Goal: Task Accomplishment & Management: Use online tool/utility

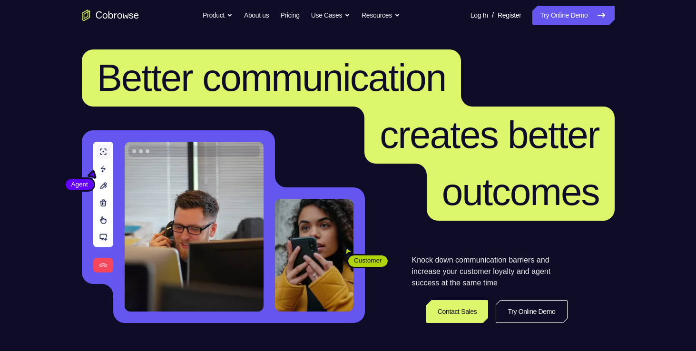
click at [313, 73] on span "Better communication" at bounding box center [271, 78] width 349 height 42
click at [568, 9] on link "Try Online Demo" at bounding box center [574, 15] width 82 height 19
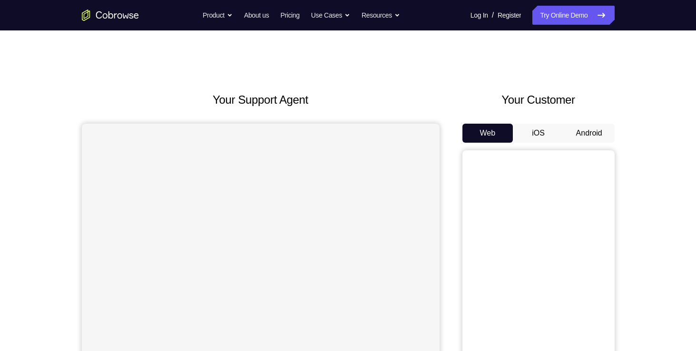
click at [593, 134] on button "Android" at bounding box center [589, 133] width 51 height 19
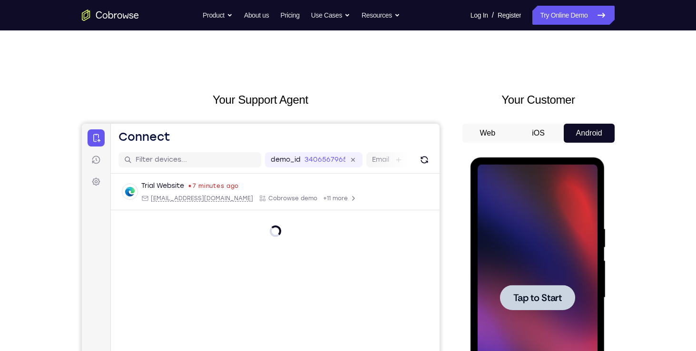
click at [543, 296] on span "Tap to Start" at bounding box center [538, 298] width 49 height 10
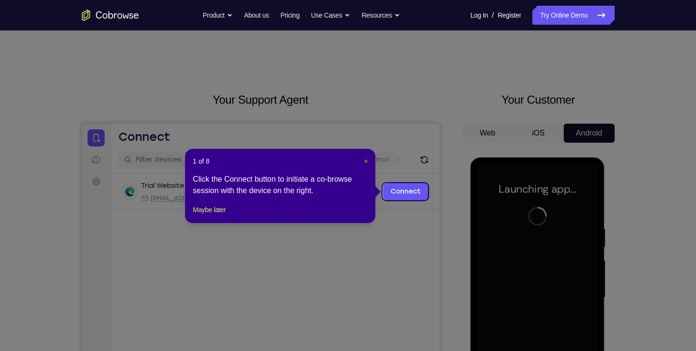
click at [366, 161] on span "×" at bounding box center [366, 162] width 4 height 8
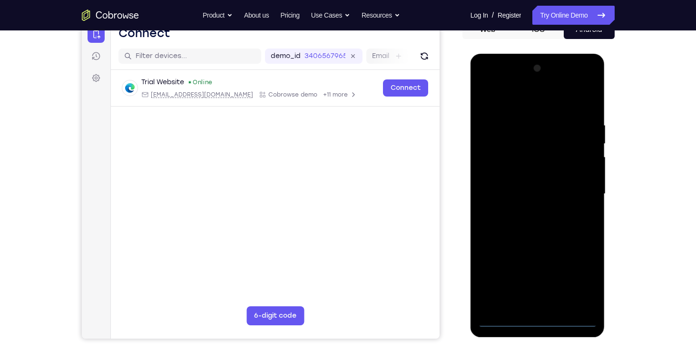
scroll to position [104, 0]
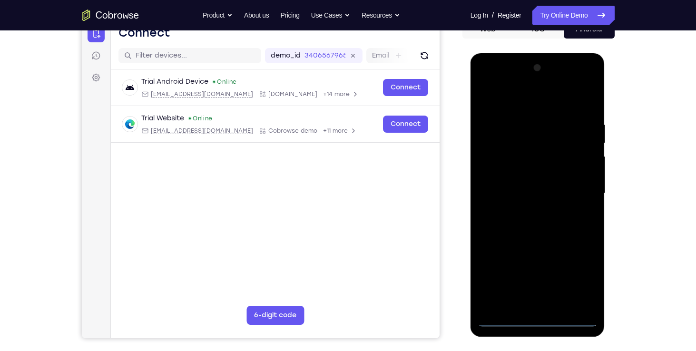
click at [540, 321] on div at bounding box center [538, 193] width 120 height 267
click at [581, 276] on div at bounding box center [538, 193] width 120 height 267
click at [537, 102] on div at bounding box center [538, 193] width 120 height 267
click at [581, 189] on div at bounding box center [538, 193] width 120 height 267
click at [528, 212] on div at bounding box center [538, 193] width 120 height 267
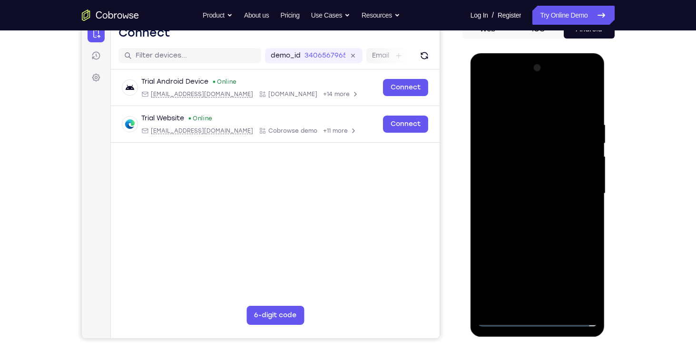
click at [537, 184] on div at bounding box center [538, 193] width 120 height 267
click at [551, 171] on div at bounding box center [538, 193] width 120 height 267
click at [554, 197] on div at bounding box center [538, 193] width 120 height 267
click at [539, 229] on div at bounding box center [538, 193] width 120 height 267
click at [560, 306] on div at bounding box center [538, 193] width 120 height 267
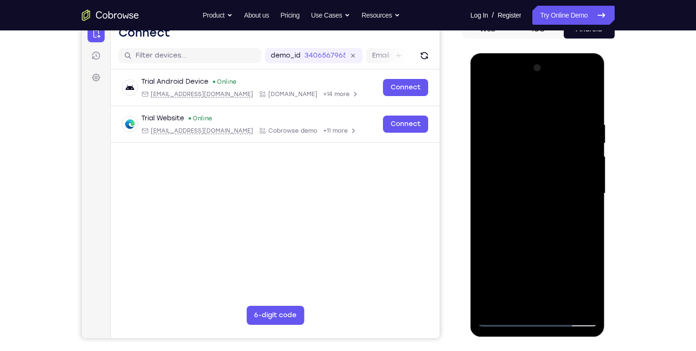
click at [535, 247] on div at bounding box center [538, 193] width 120 height 267
drag, startPoint x: 536, startPoint y: 247, endPoint x: 544, endPoint y: 227, distance: 21.3
click at [544, 227] on div at bounding box center [538, 193] width 120 height 267
click at [524, 274] on div at bounding box center [538, 193] width 120 height 267
click at [585, 216] on div at bounding box center [538, 193] width 120 height 267
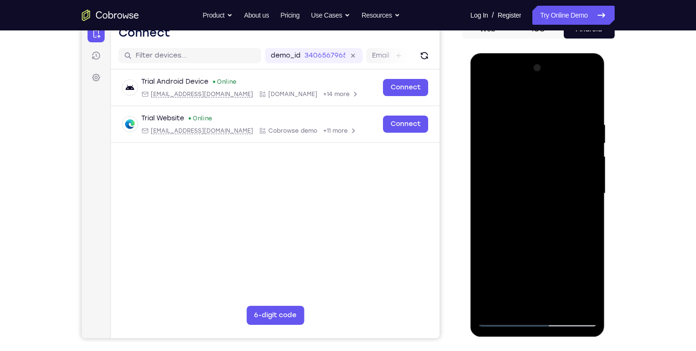
click at [515, 217] on div at bounding box center [538, 193] width 120 height 267
click at [583, 213] on div at bounding box center [538, 193] width 120 height 267
